Goal: Transaction & Acquisition: Book appointment/travel/reservation

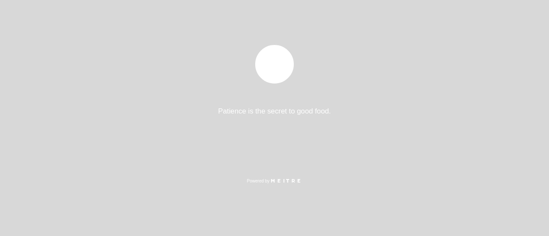
select select "es"
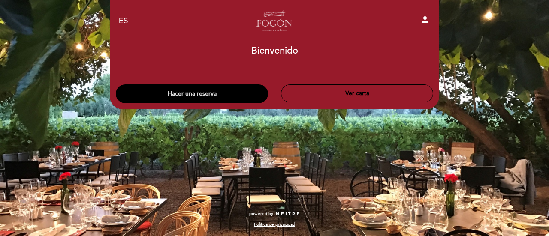
click at [227, 91] on button "Hacer una reserva" at bounding box center [192, 93] width 152 height 19
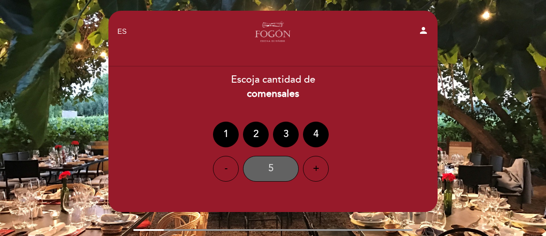
click at [270, 173] on div "5" at bounding box center [271, 169] width 56 height 26
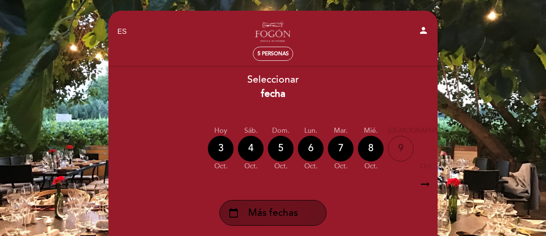
click at [272, 215] on span "Más fechas" at bounding box center [273, 213] width 50 height 14
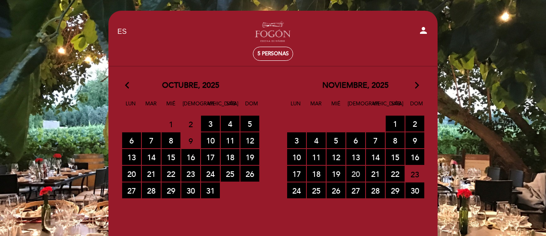
click at [357, 174] on span "20 RESERVAS DISPONIBLES" at bounding box center [355, 174] width 19 height 16
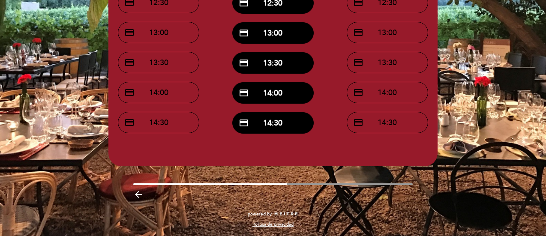
click at [137, 198] on icon "arrow_backward" at bounding box center [138, 195] width 10 height 10
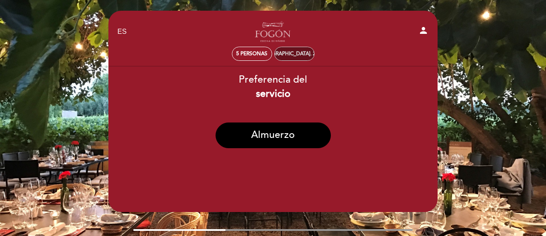
click at [289, 54] on div "[DEMOGRAPHIC_DATA]. 20, nov." at bounding box center [294, 54] width 79 height 6
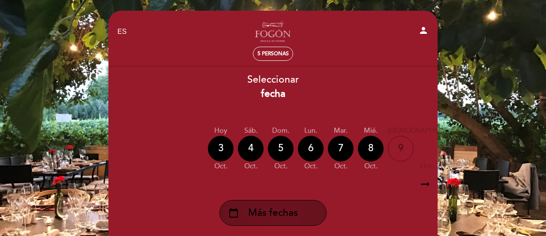
click at [289, 213] on span "Más fechas" at bounding box center [273, 213] width 50 height 14
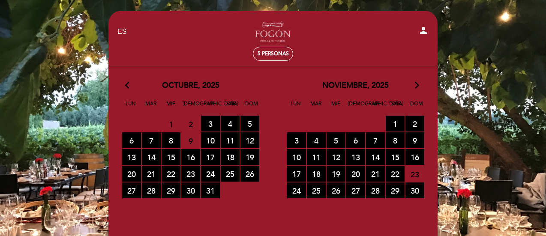
click at [392, 174] on span "22 RESERVAS DISPONIBLES" at bounding box center [395, 174] width 19 height 16
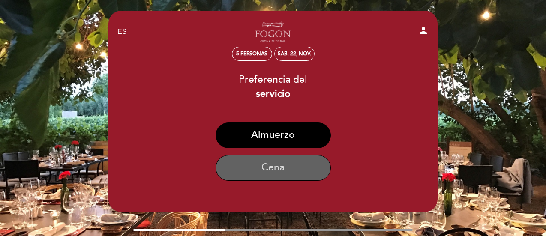
click at [303, 167] on button "Cena" at bounding box center [273, 168] width 115 height 26
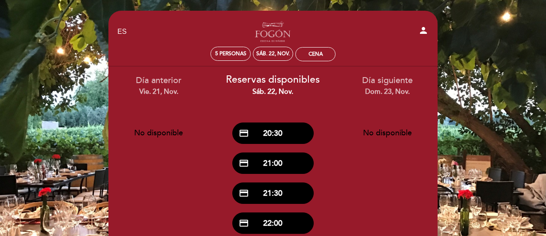
scroll to position [43, 0]
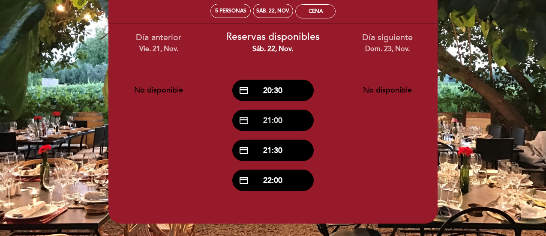
click at [277, 118] on button "credit_card 21:00" at bounding box center [272, 120] width 81 height 21
